Goal: Navigation & Orientation: Find specific page/section

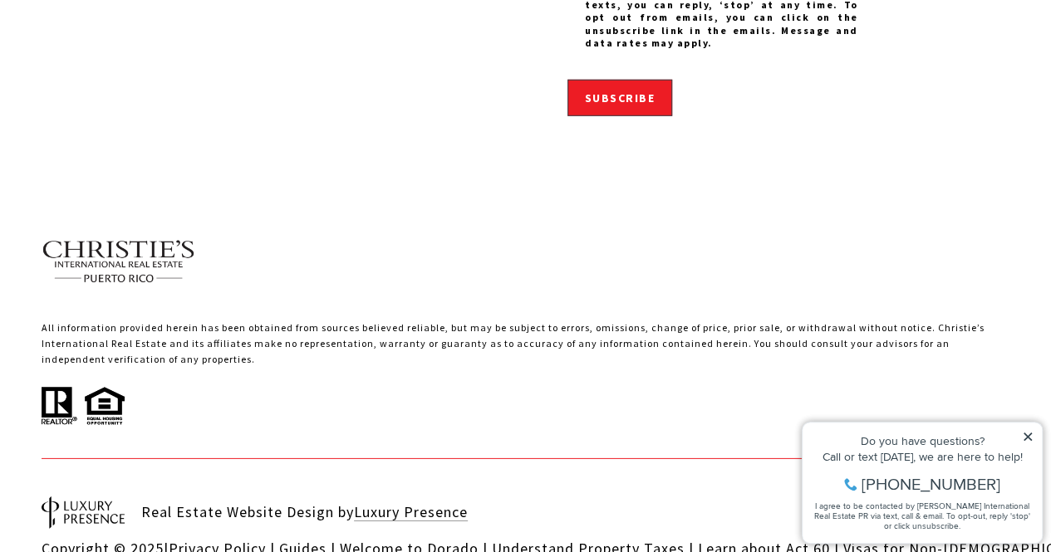
scroll to position [5514, 0]
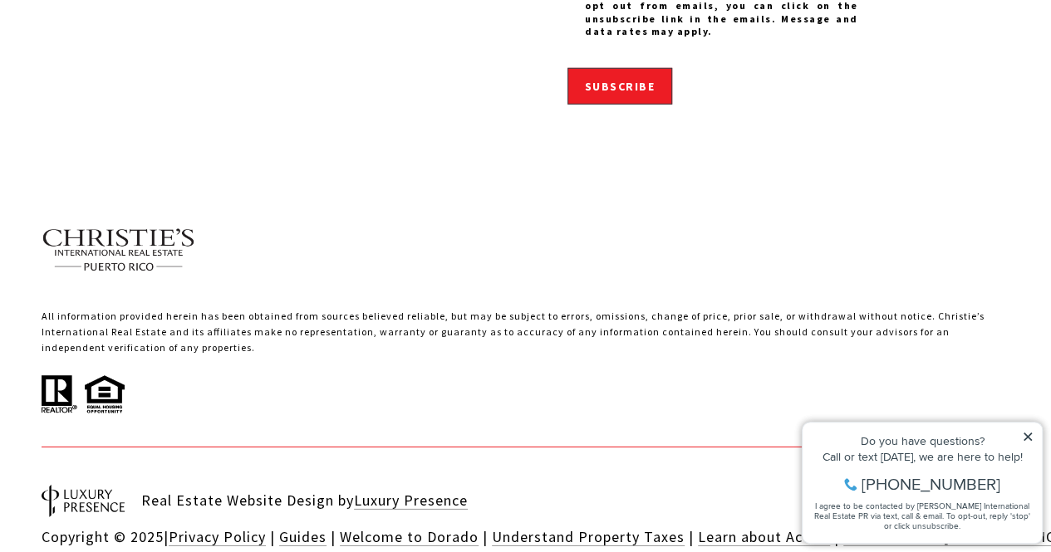
click at [1027, 434] on icon at bounding box center [1028, 437] width 12 height 12
click at [1029, 439] on icon at bounding box center [1027, 437] width 8 height 8
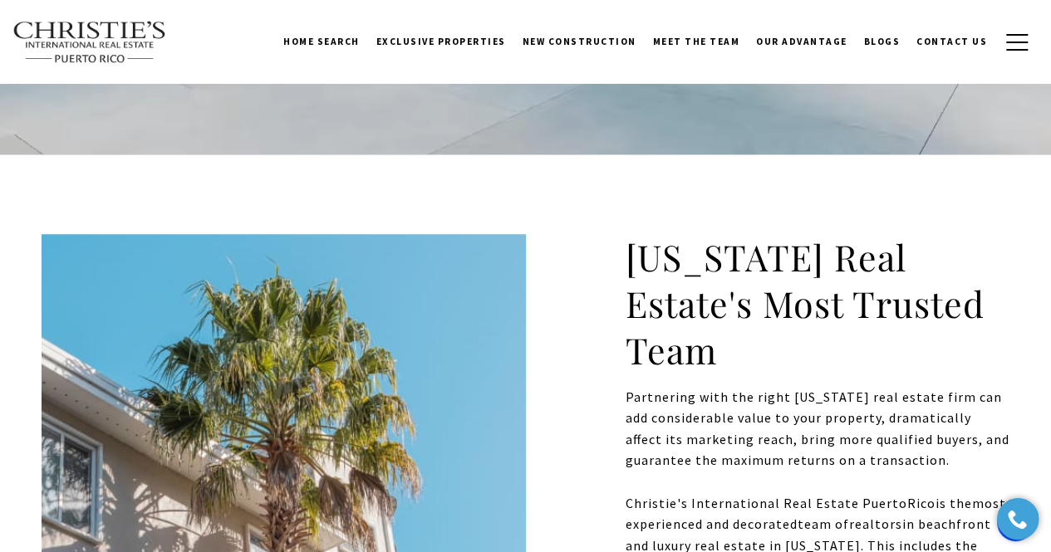
scroll to position [0, 0]
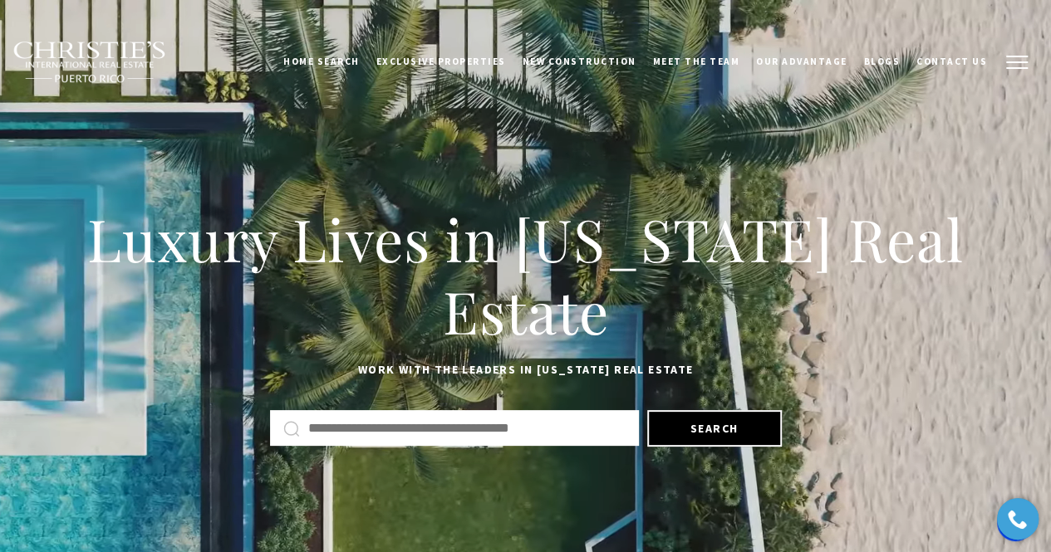
click at [1007, 61] on span "button" at bounding box center [1017, 62] width 22 height 2
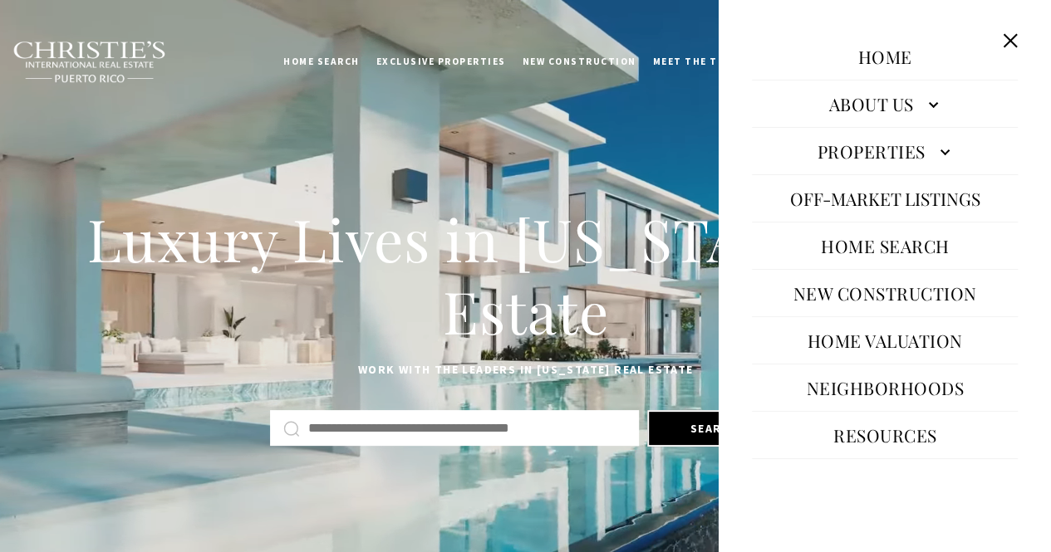
click at [1007, 49] on button "Close this option" at bounding box center [1010, 41] width 32 height 32
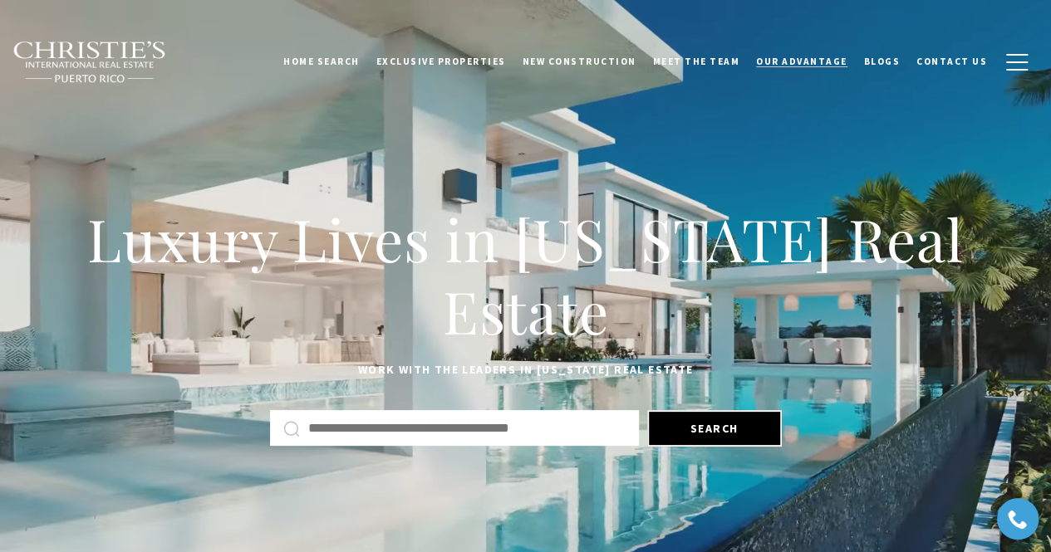
click at [821, 64] on span "Our Advantage" at bounding box center [801, 62] width 91 height 12
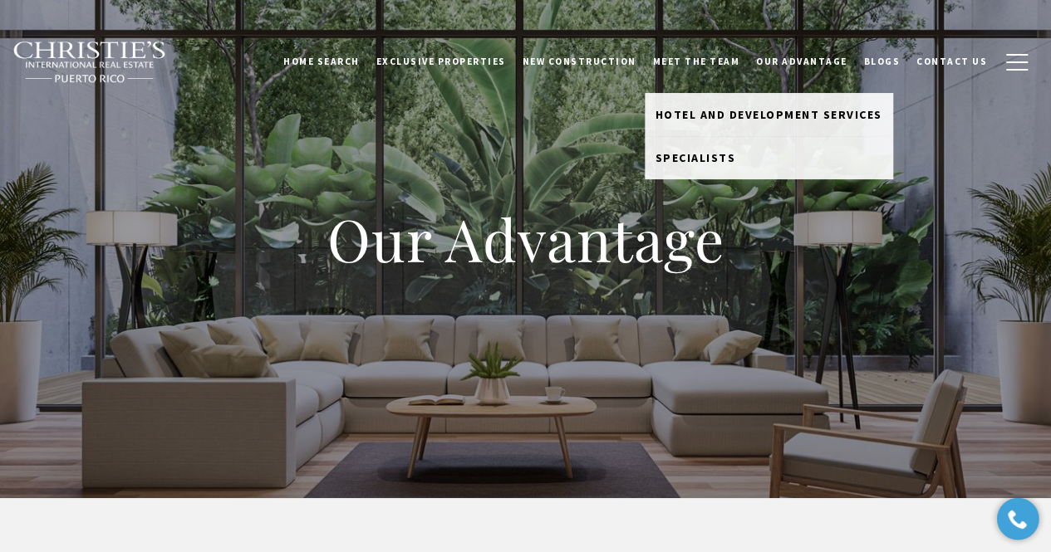
click at [724, 64] on link "Meet the Team" at bounding box center [697, 62] width 104 height 42
click at [702, 59] on link "Meet the Team" at bounding box center [697, 62] width 104 height 42
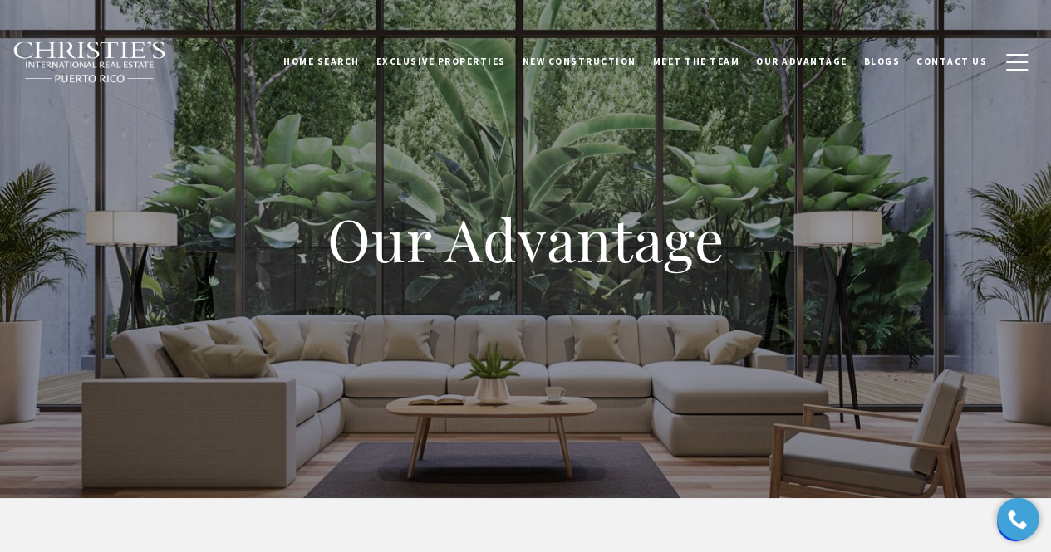
click at [702, 59] on link "Meet the Team" at bounding box center [697, 62] width 104 height 42
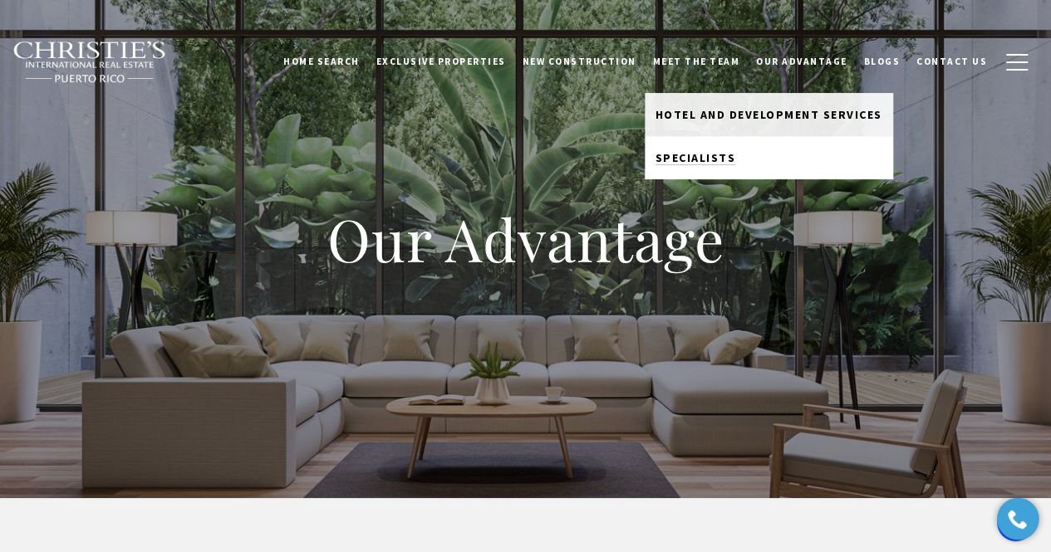
click at [719, 153] on span "Specialists" at bounding box center [695, 157] width 81 height 15
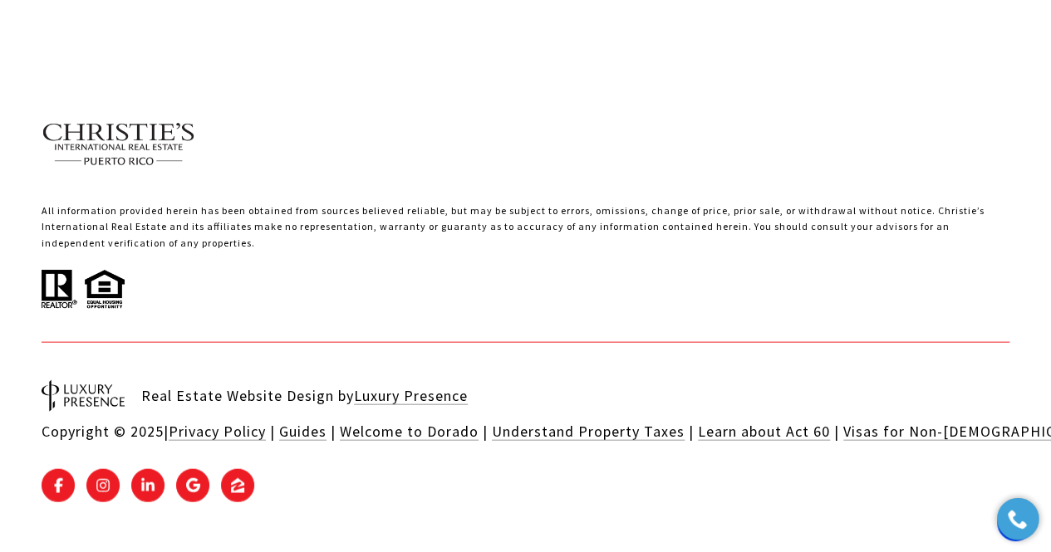
scroll to position [5724, 0]
click at [595, 195] on div "All information provided herein has been obtained from sources believed reliabl…" at bounding box center [526, 206] width 968 height 207
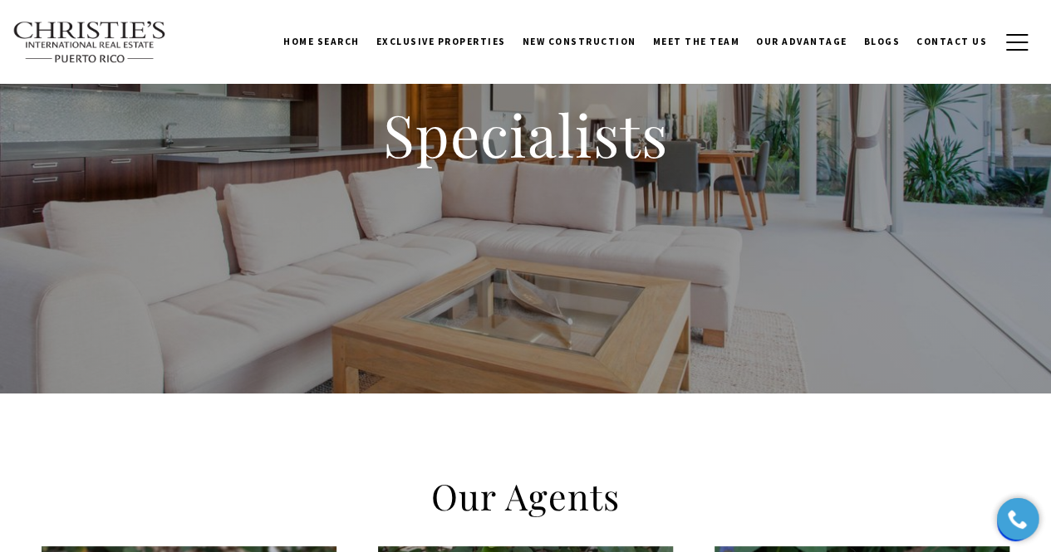
scroll to position [0, 0]
